Goal: Transaction & Acquisition: Book appointment/travel/reservation

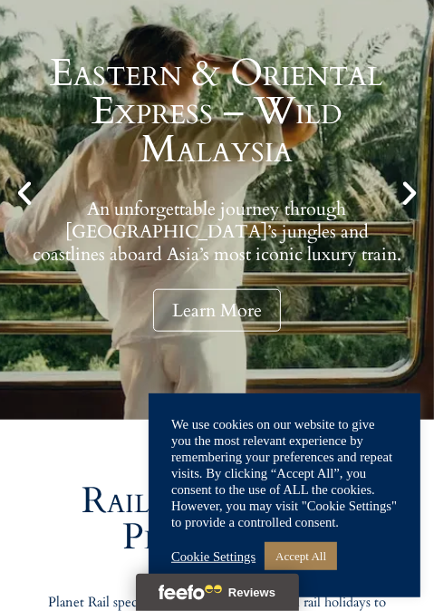
scroll to position [438, 0]
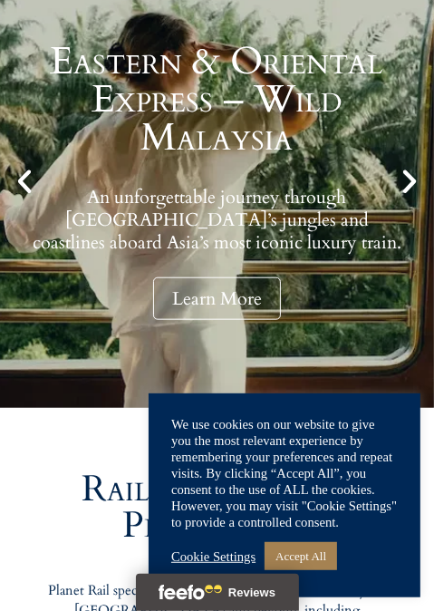
click at [311, 570] on link "Accept All" at bounding box center [301, 556] width 72 height 28
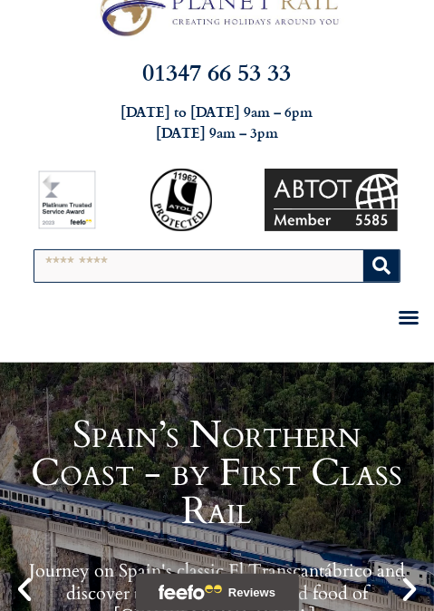
scroll to position [0, 0]
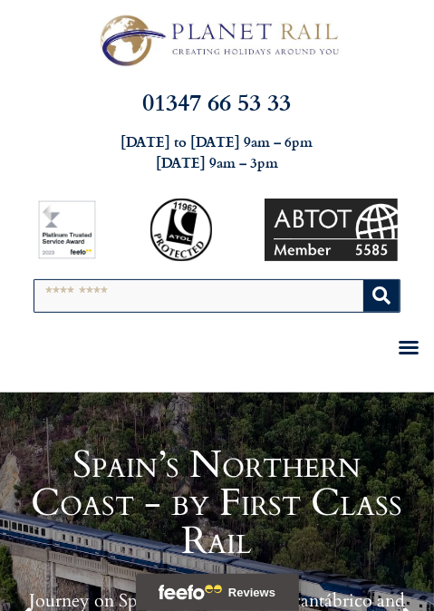
click at [160, 296] on input "Search" at bounding box center [198, 296] width 329 height 32
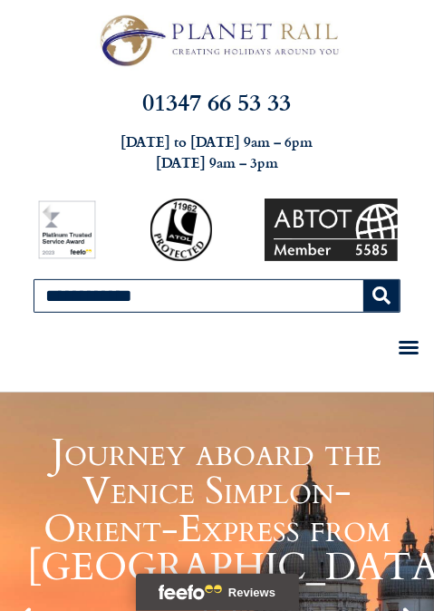
type input "**********"
click at [387, 303] on button "Search" at bounding box center [381, 296] width 37 height 32
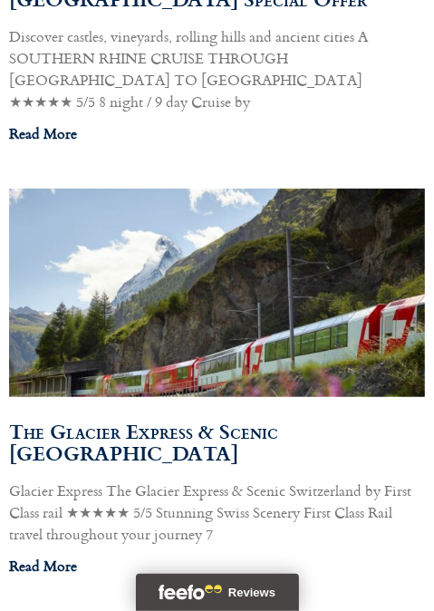
scroll to position [2274, 0]
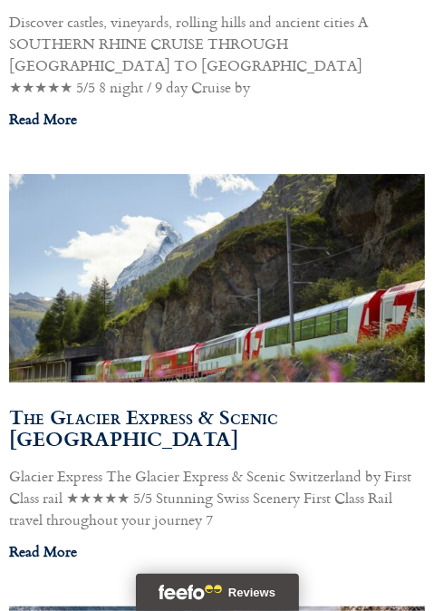
click at [49, 540] on link "Read More" at bounding box center [43, 551] width 68 height 22
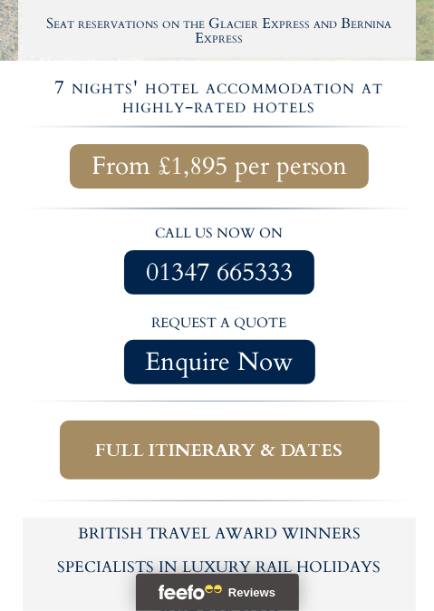
scroll to position [803, 0]
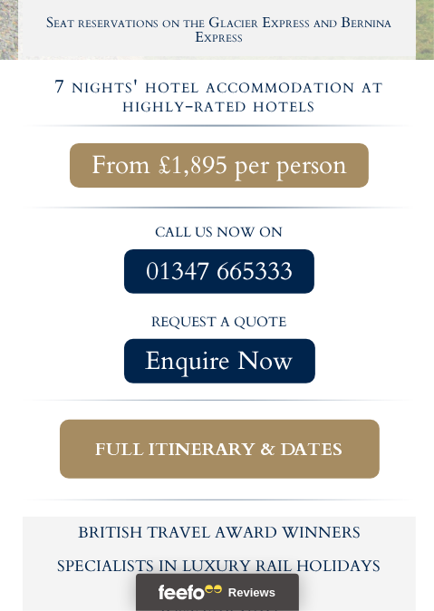
click at [296, 438] on span "Full itinerary & dates" at bounding box center [219, 449] width 247 height 23
click at [254, 438] on span "Full itinerary & dates" at bounding box center [219, 449] width 247 height 23
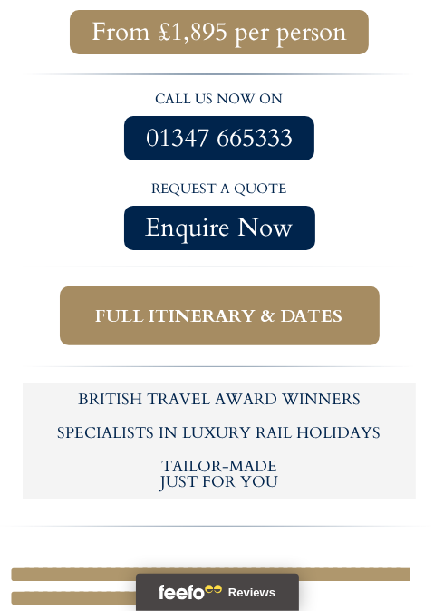
scroll to position [932, 0]
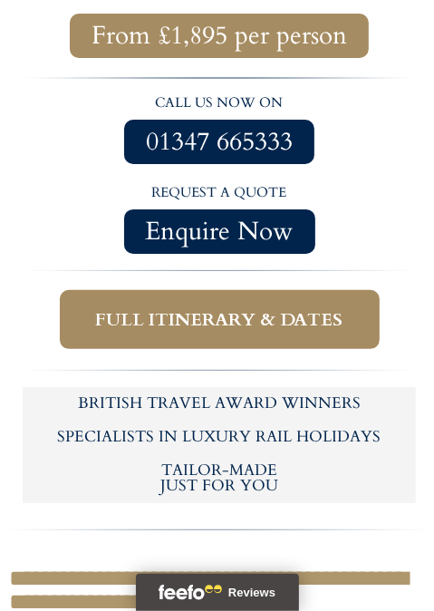
click at [284, 308] on span "Full itinerary & dates" at bounding box center [219, 319] width 247 height 23
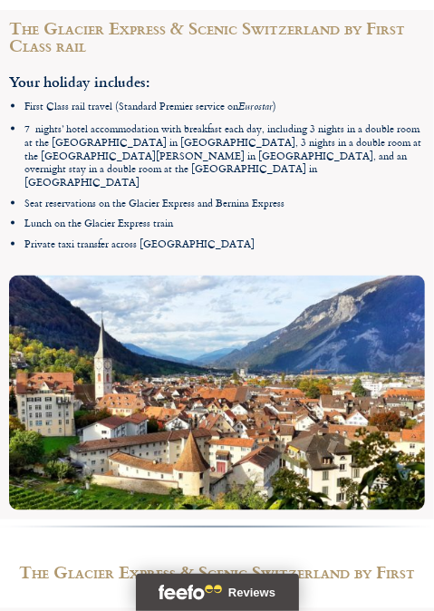
scroll to position [3119, 0]
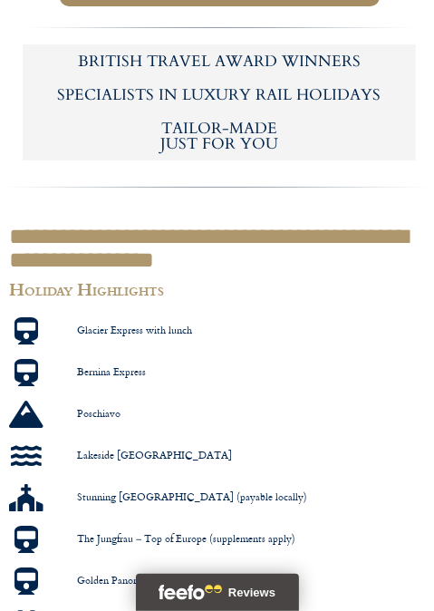
scroll to position [803, 0]
